Goal: Information Seeking & Learning: Learn about a topic

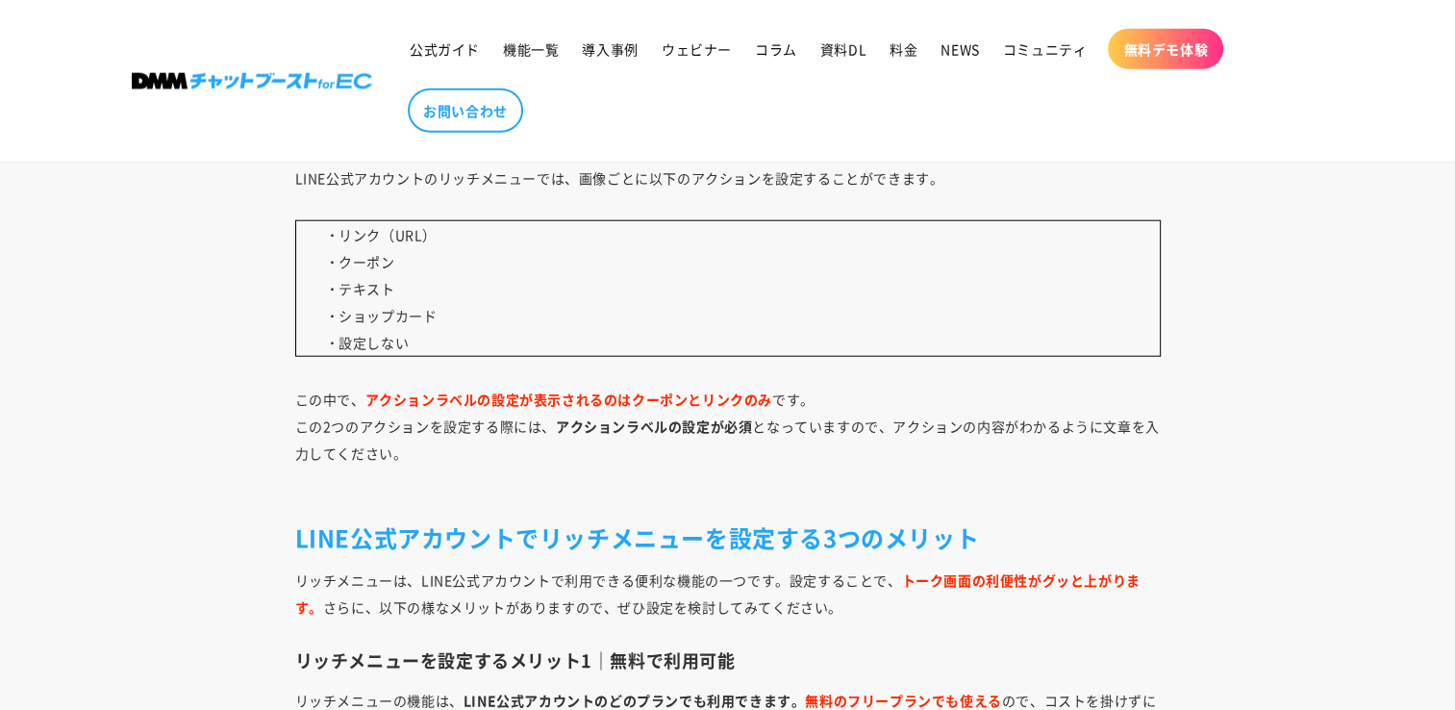
scroll to position [4905, 0]
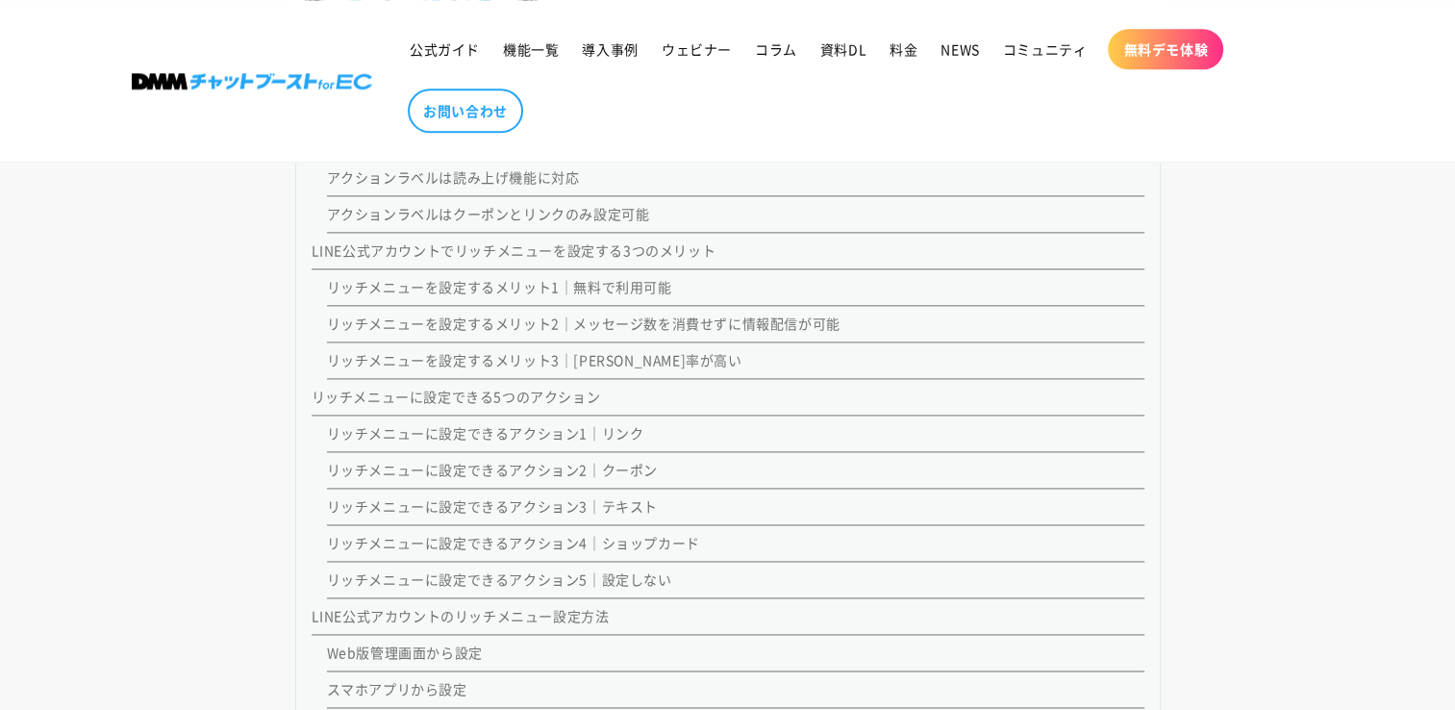
scroll to position [2405, 0]
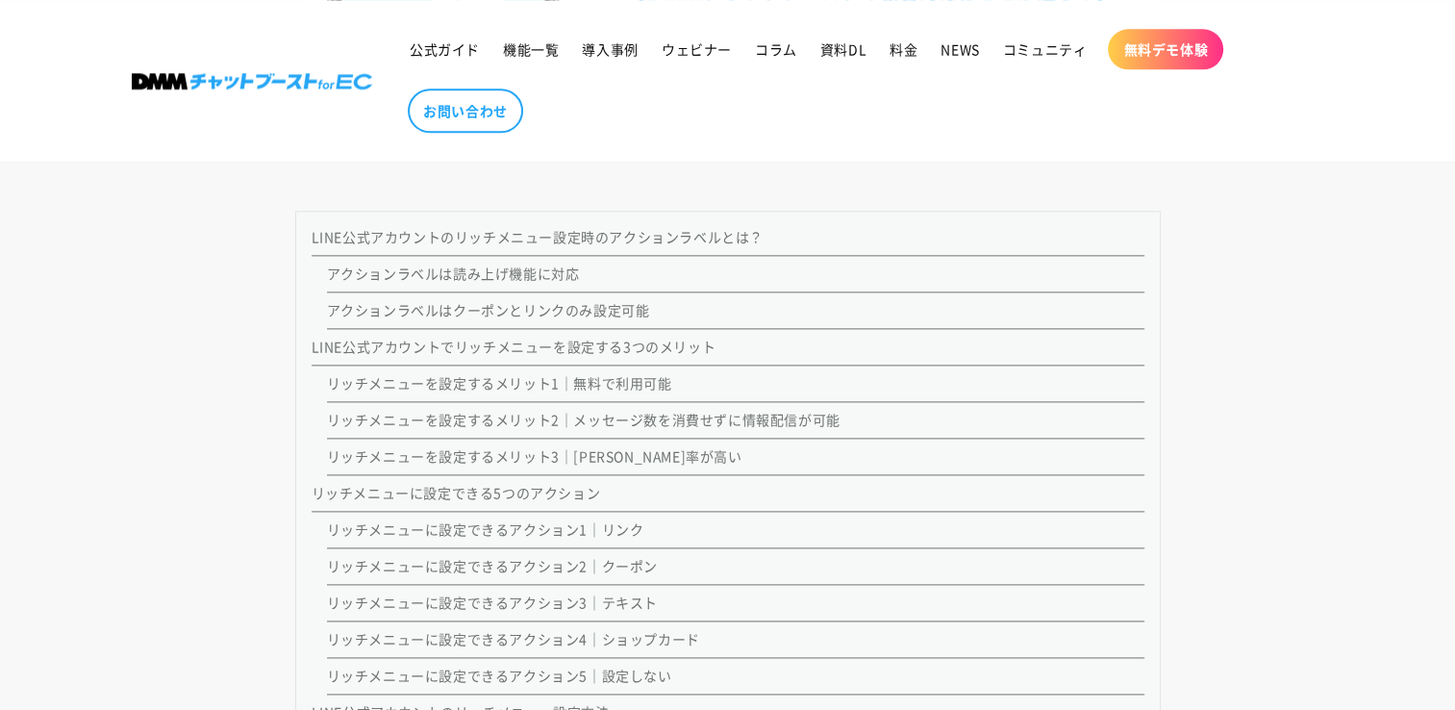
click at [543, 275] on link "アクションラベルは読み上げ機能に対応" at bounding box center [453, 273] width 253 height 19
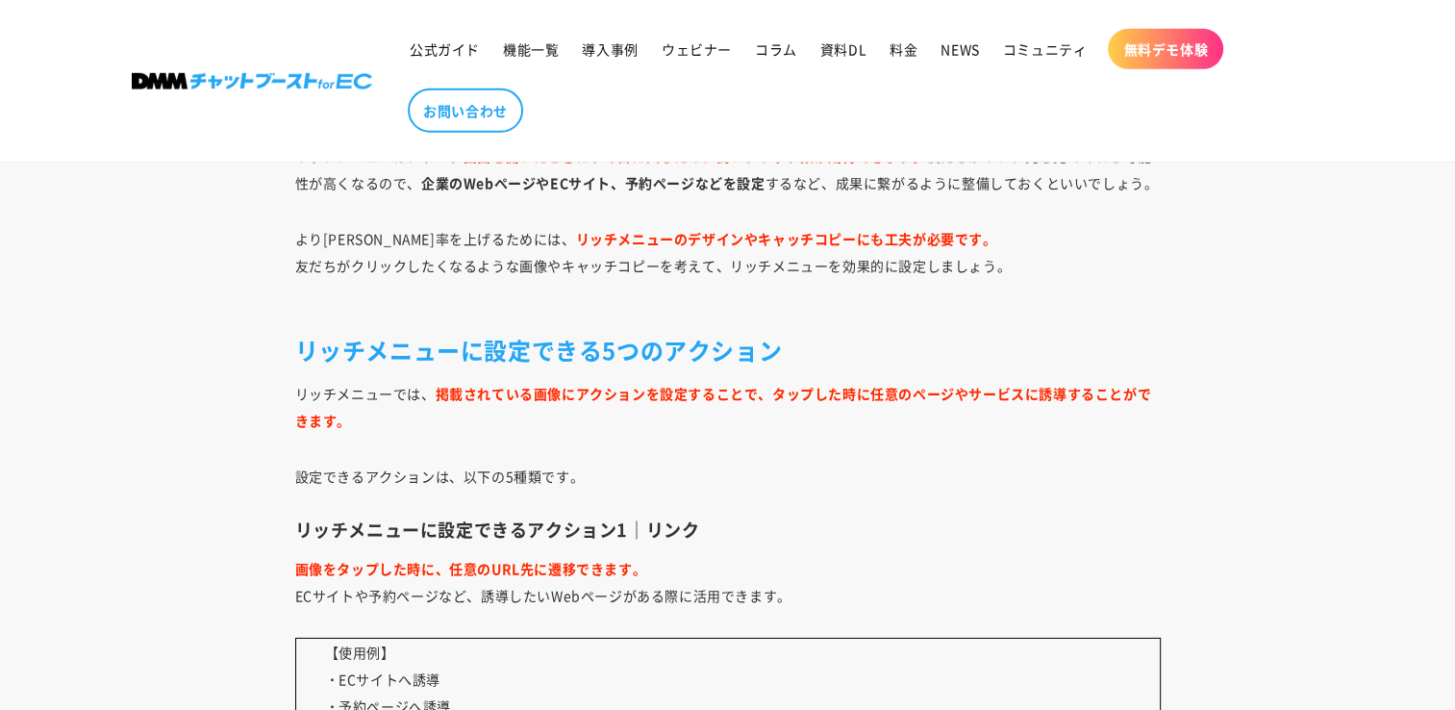
scroll to position [6083, 0]
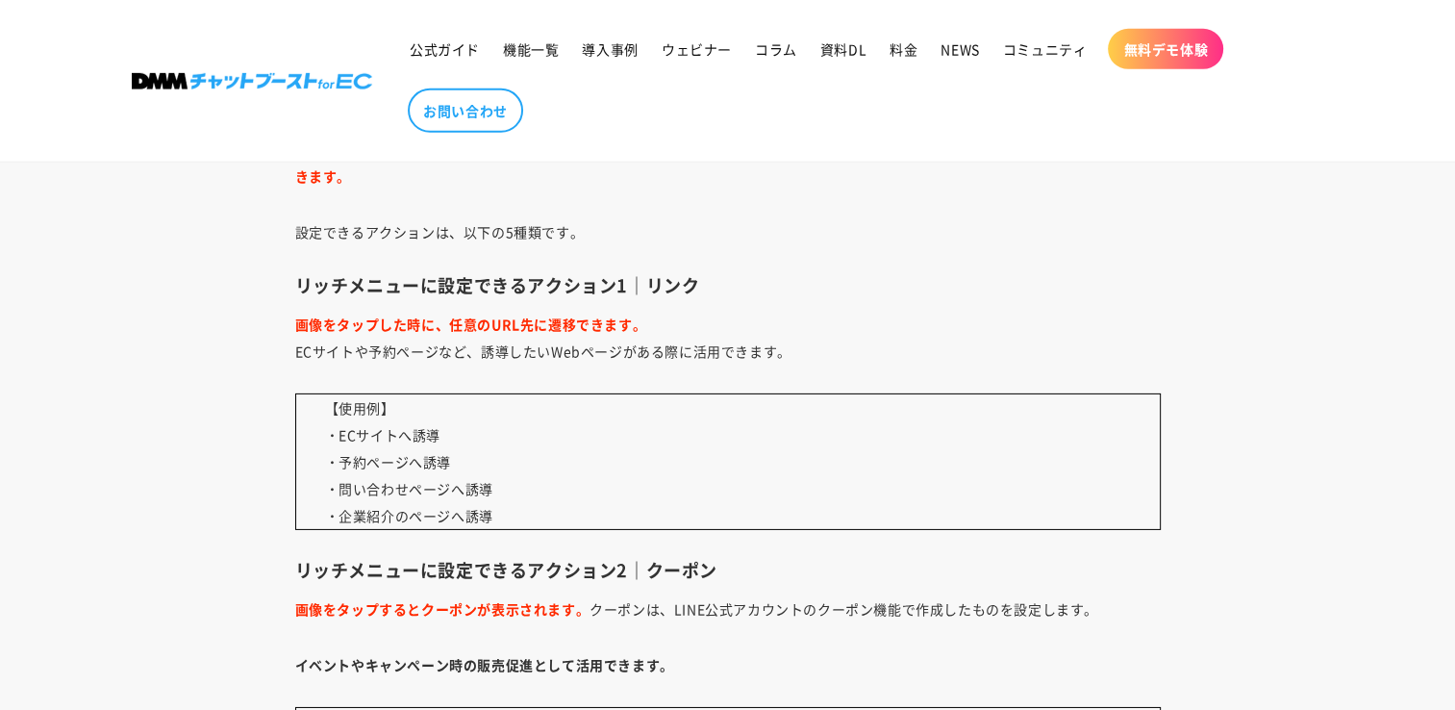
scroll to position [2405, 0]
